Goal: Task Accomplishment & Management: Use online tool/utility

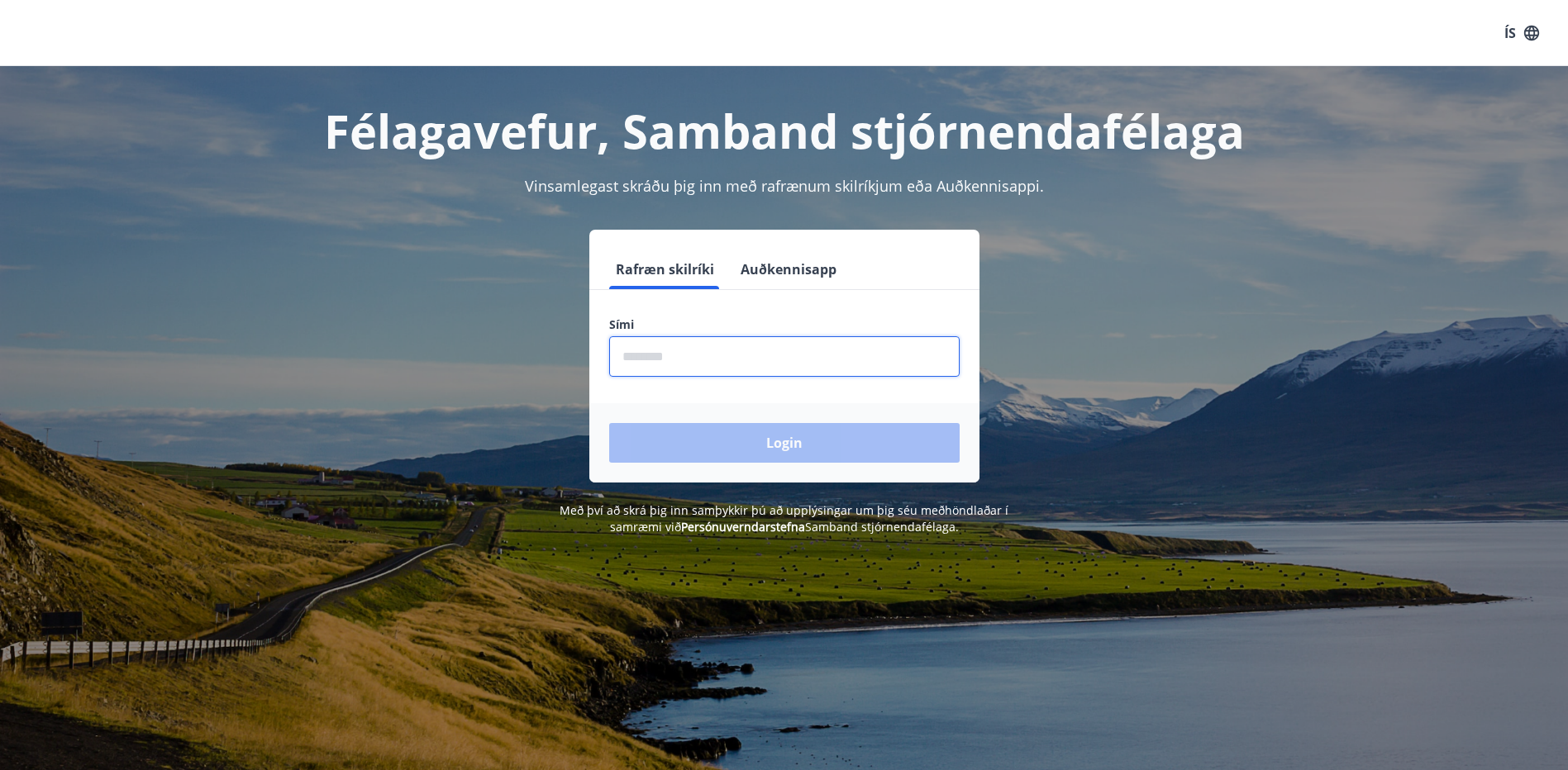
click at [677, 351] on input "phone" at bounding box center [784, 356] width 350 height 40
type input "********"
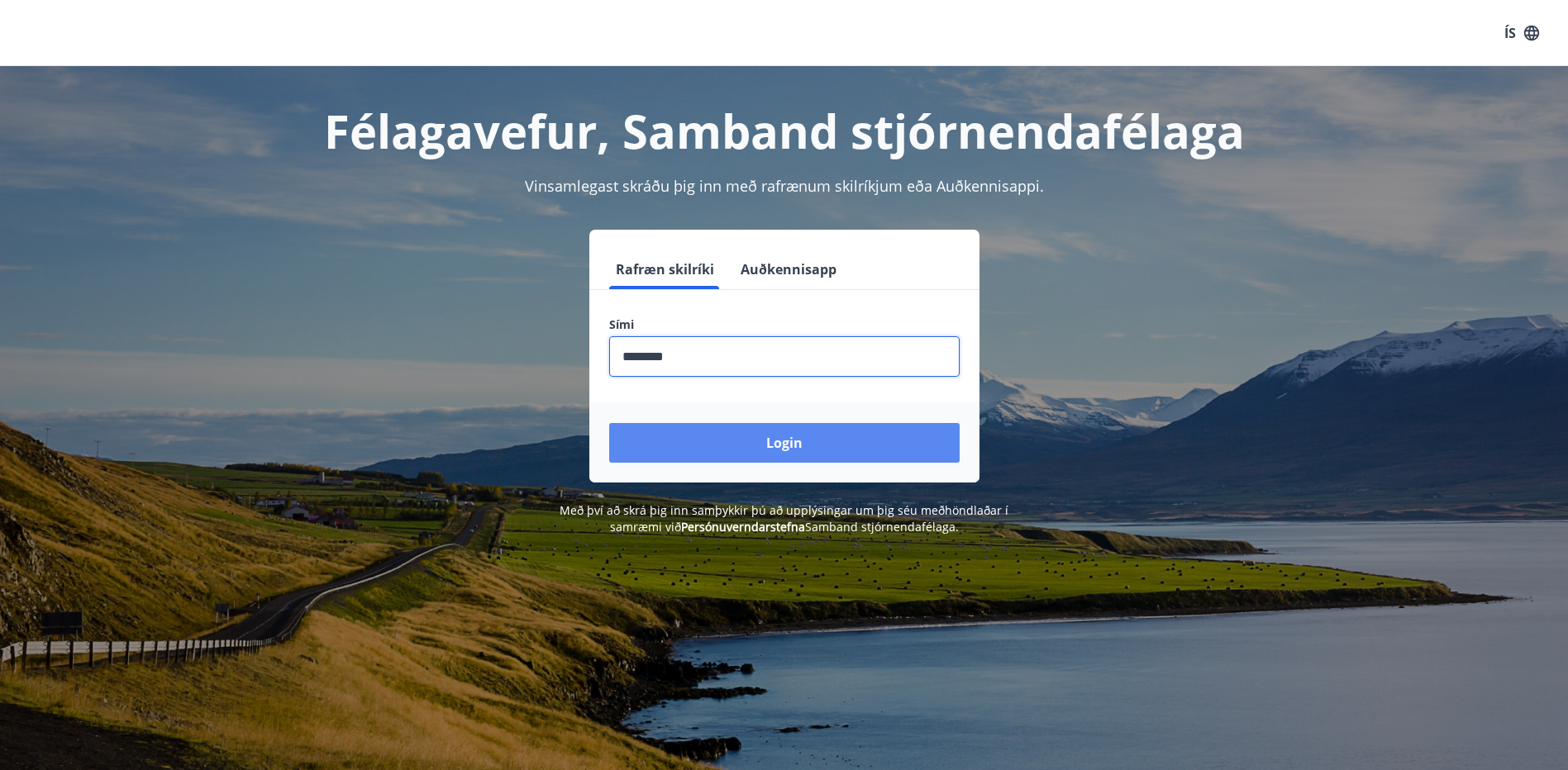
click at [706, 443] on button "Login" at bounding box center [784, 443] width 350 height 40
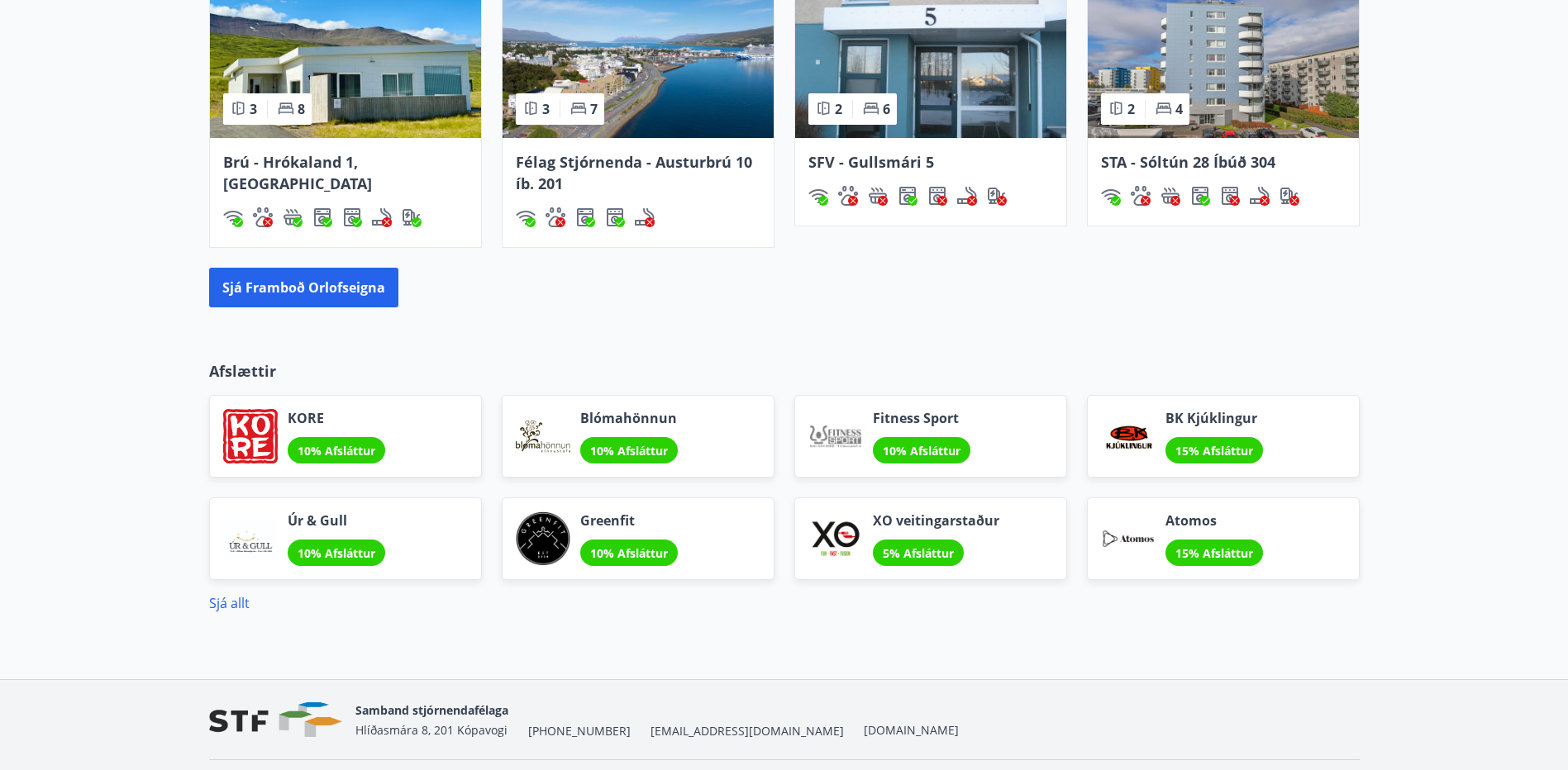
scroll to position [1296, 0]
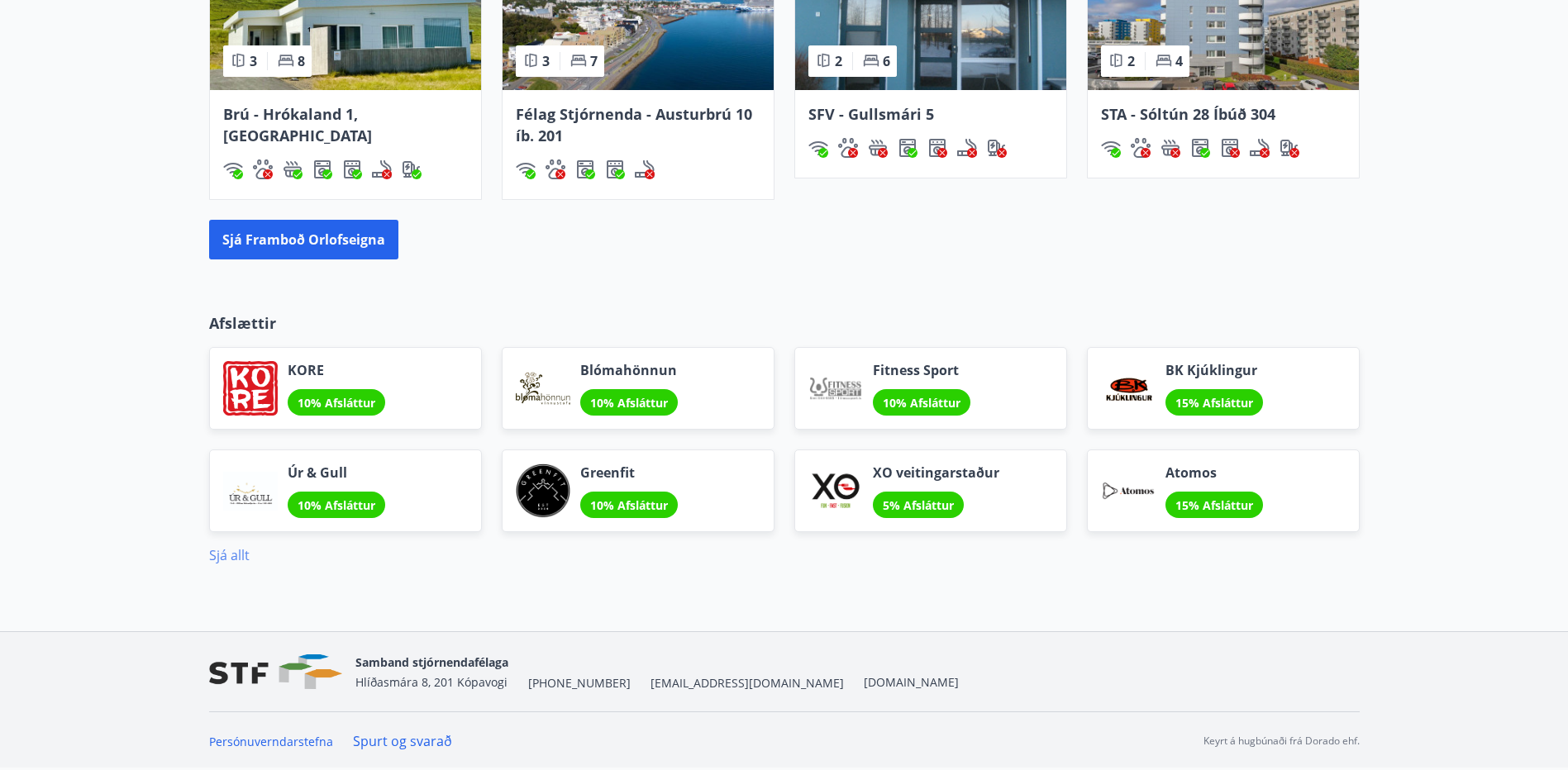
click at [238, 557] on link "Sjá allt" at bounding box center [229, 555] width 40 height 18
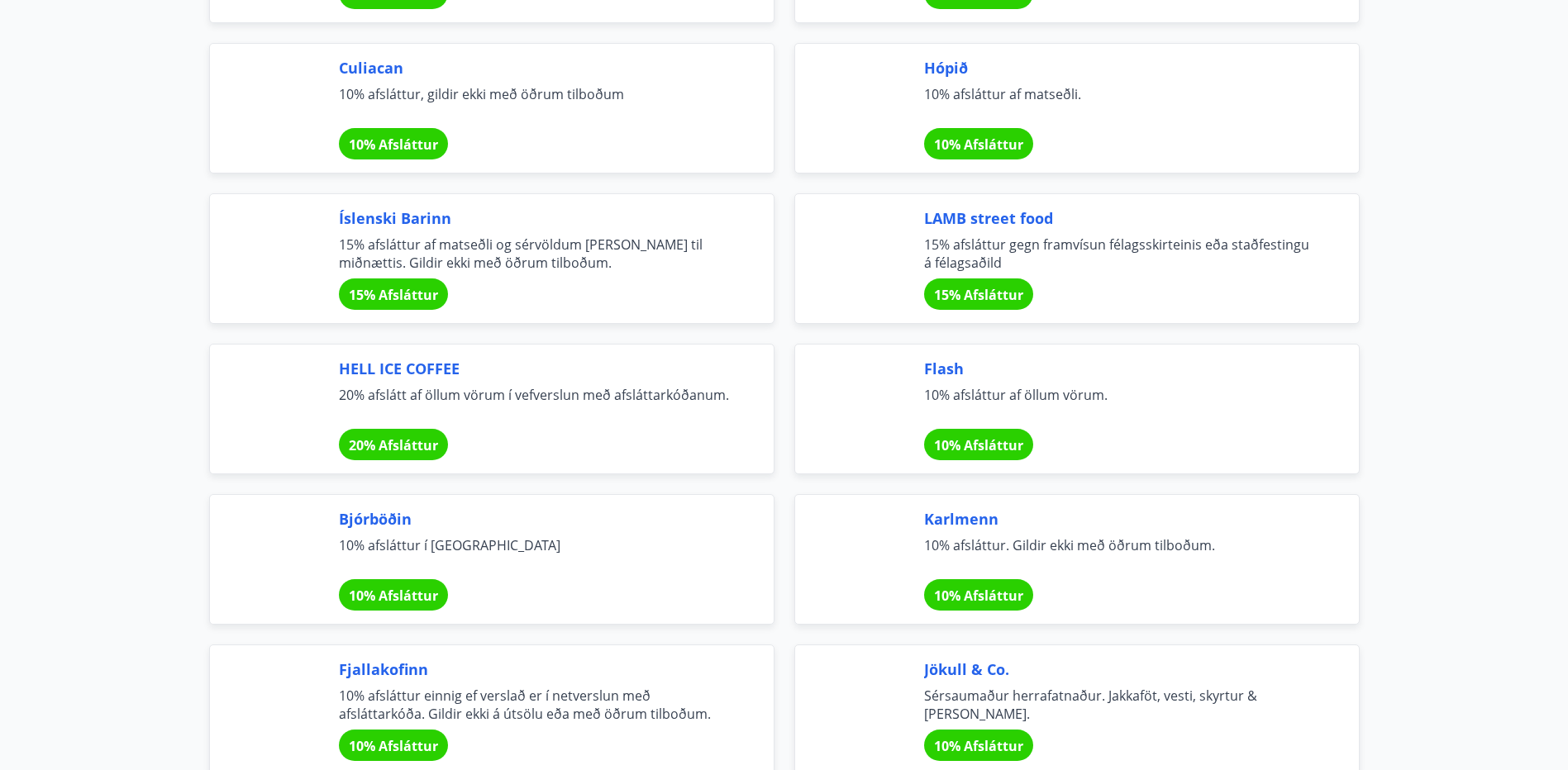
scroll to position [5123, 0]
